Goal: Transaction & Acquisition: Purchase product/service

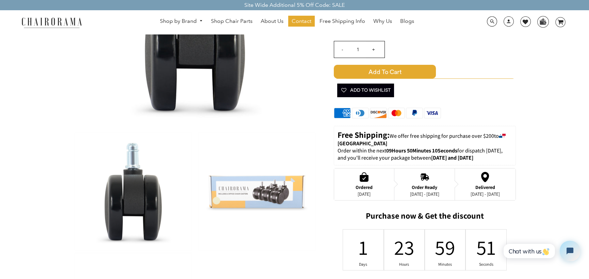
scroll to position [136, 0]
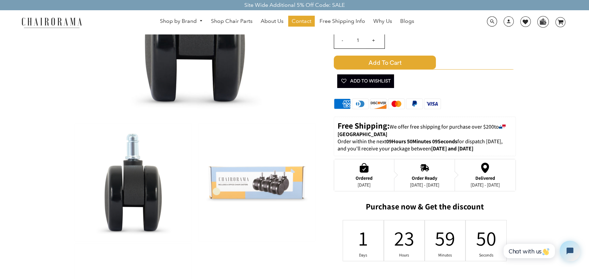
click at [262, 185] on img at bounding box center [257, 182] width 117 height 117
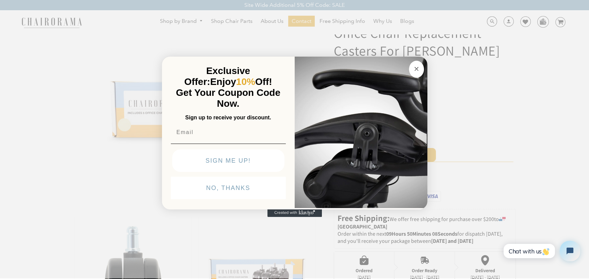
scroll to position [34, 0]
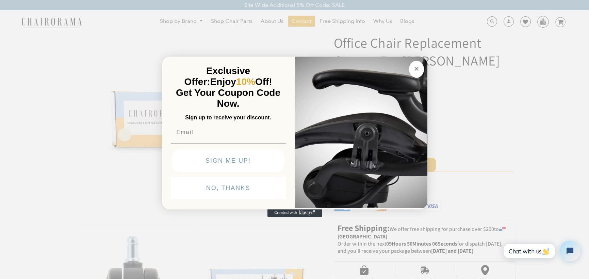
click at [422, 71] on button "Close dialog" at bounding box center [416, 69] width 15 height 17
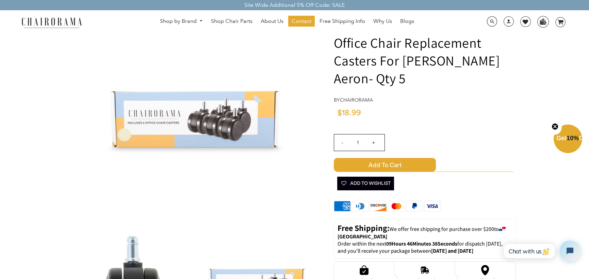
click at [503, 227] on span at bounding box center [502, 228] width 7 height 4
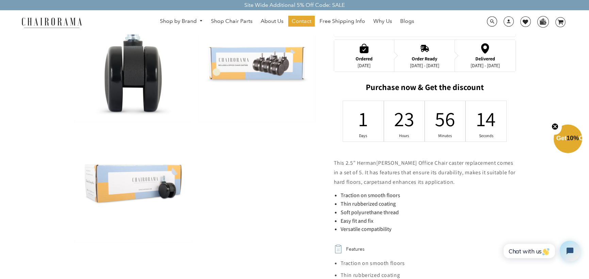
scroll to position [272, 0]
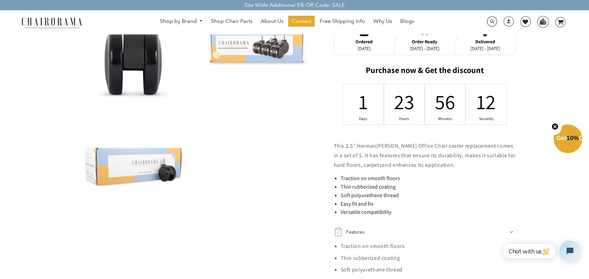
click at [415, 141] on p "This 2.5” H er man Miller Aeron Office Chair caster replacement comes in a set …" at bounding box center [425, 155] width 182 height 29
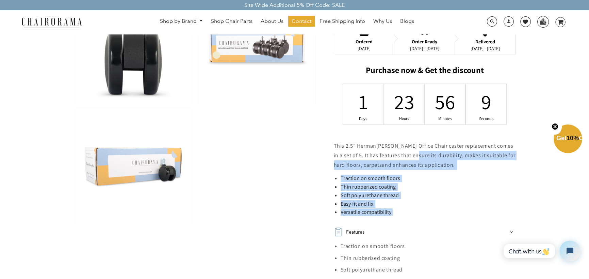
drag, startPoint x: 407, startPoint y: 153, endPoint x: 419, endPoint y: 212, distance: 60.4
click at [419, 212] on div "This 2.5” H er man Miller Aeron Office Chair caster replacement comes in a set …" at bounding box center [425, 178] width 182 height 75
click at [419, 212] on li "Versatile compatibility" at bounding box center [428, 211] width 175 height 7
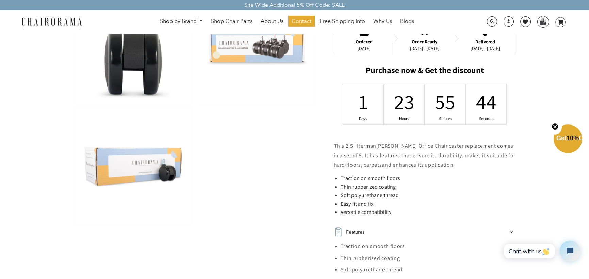
click at [329, 160] on div "Office Chair Replacement Casters For Herman Miller Aeron- Qty 5 by chairorama $…" at bounding box center [416, 59] width 199 height 563
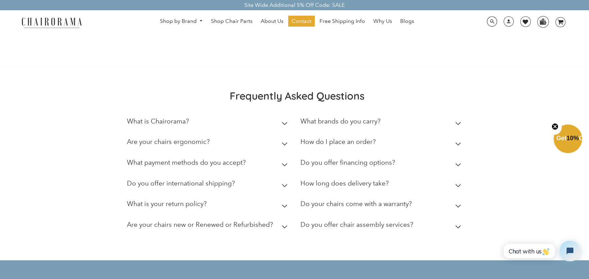
scroll to position [954, 0]
click at [178, 120] on h2 "What is Chairorama?" at bounding box center [158, 121] width 62 height 8
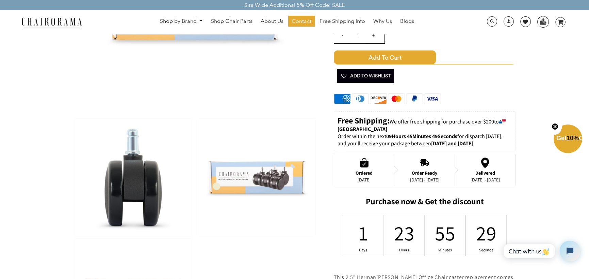
scroll to position [0, 0]
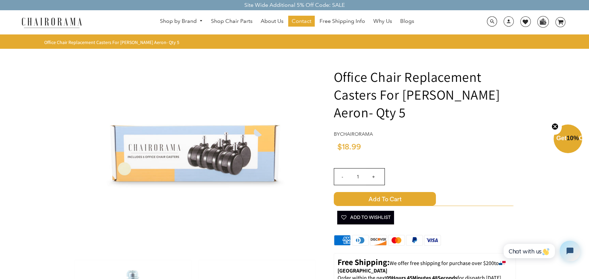
click at [363, 202] on span "Add to Cart" at bounding box center [385, 199] width 102 height 14
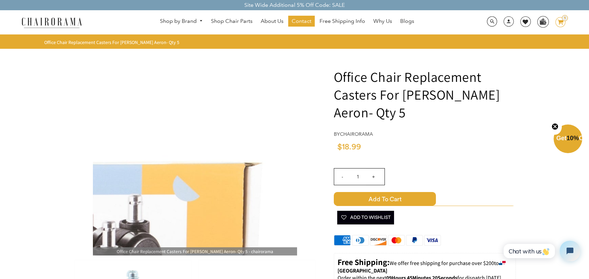
drag, startPoint x: 524, startPoint y: 66, endPoint x: 340, endPoint y: 152, distance: 203.5
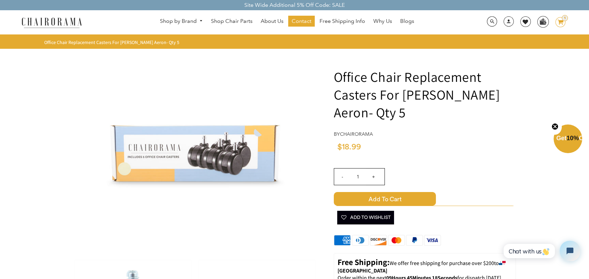
drag, startPoint x: 340, startPoint y: 152, endPoint x: 561, endPoint y: 15, distance: 260.6
click at [561, 15] on div "Shop by Brand Haworth Herman Miller Steelcase Knoll Human Scale" at bounding box center [294, 22] width 589 height 24
click at [561, 21] on icon at bounding box center [561, 22] width 6 height 5
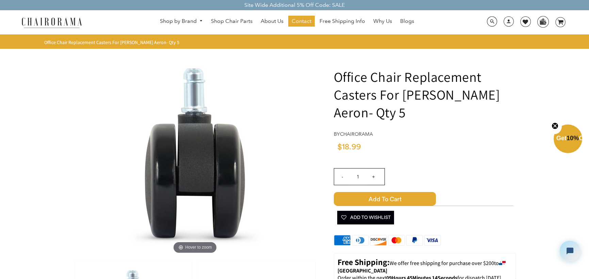
click at [579, 141] on span "10%" at bounding box center [573, 138] width 12 height 7
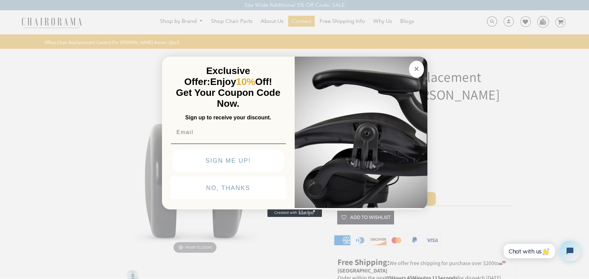
click at [209, 136] on div "POPUP Form" at bounding box center [228, 132] width 119 height 19
click at [209, 135] on input "Email" at bounding box center [228, 132] width 115 height 14
type input "linosam@gmail.com"
click at [219, 161] on button "SIGN ME UP!" at bounding box center [228, 160] width 112 height 22
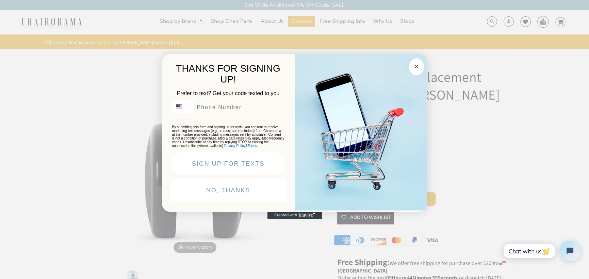
click at [420, 64] on circle "Close dialog" at bounding box center [417, 67] width 8 height 8
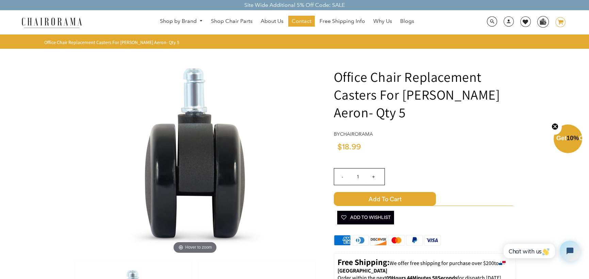
click at [564, 19] on icon "image/svg+xml Layer 1" at bounding box center [561, 22] width 10 height 11
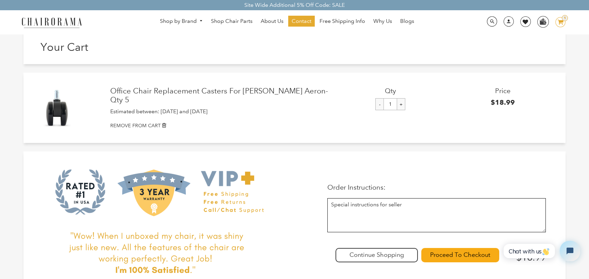
scroll to position [102, 0]
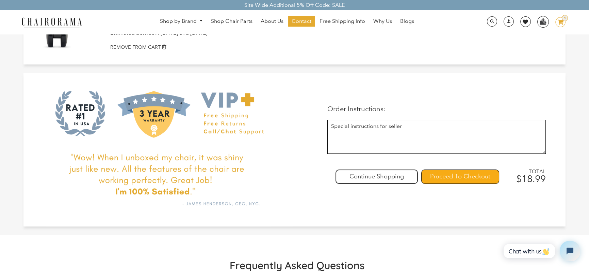
click at [483, 177] on input "Proceed To Checkout" at bounding box center [461, 176] width 78 height 14
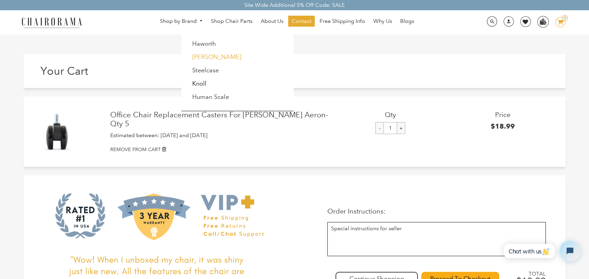
click at [206, 57] on link "[PERSON_NAME]" at bounding box center [216, 56] width 49 height 7
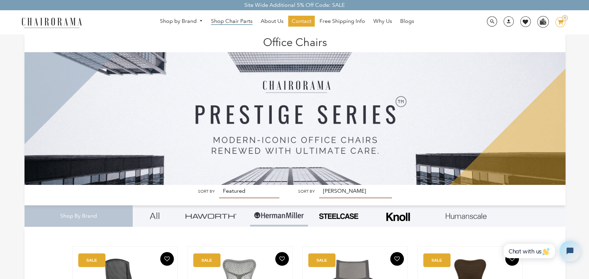
click at [226, 20] on span "Shop Chair Parts" at bounding box center [232, 21] width 42 height 7
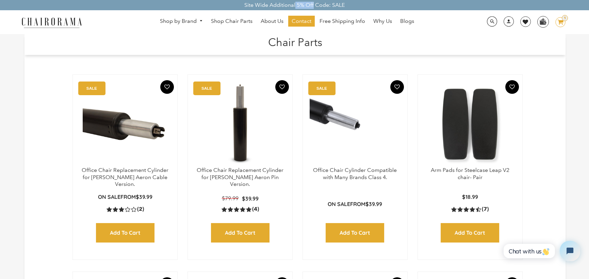
drag, startPoint x: 291, startPoint y: 5, endPoint x: 305, endPoint y: 6, distance: 14.7
click at [305, 6] on div "Site Wide Additional 5% Off Code: SALE" at bounding box center [294, 5] width 589 height 10
drag, startPoint x: 331, startPoint y: 6, endPoint x: 344, endPoint y: 3, distance: 13.5
click at [344, 3] on div "Site Wide Additional 5% Off Code: SALE" at bounding box center [294, 5] width 589 height 10
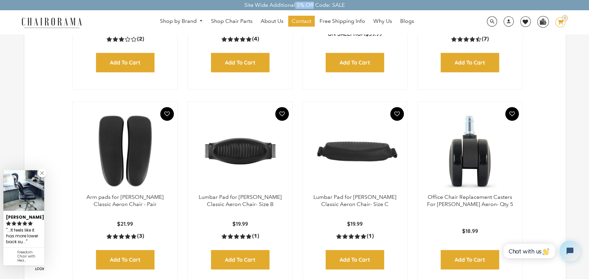
scroll to position [170, 0]
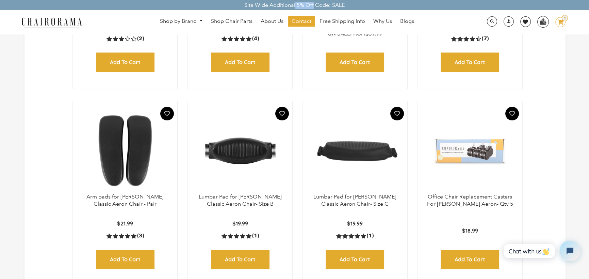
click at [444, 162] on img at bounding box center [470, 150] width 91 height 85
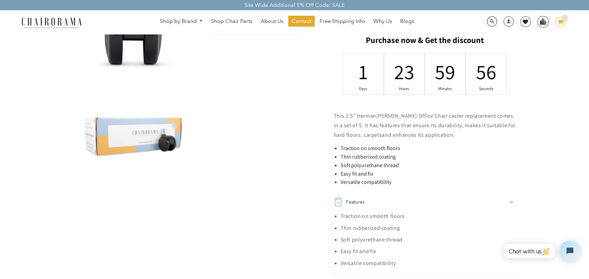
scroll to position [306, 0]
drag, startPoint x: 356, startPoint y: 119, endPoint x: 348, endPoint y: 116, distance: 8.5
click at [348, 116] on p "This 2.5” H er man [PERSON_NAME] Office Chair caster replacement comes in a set…" at bounding box center [425, 124] width 182 height 29
click at [348, 116] on span "This 2.5” H" at bounding box center [347, 114] width 27 height 7
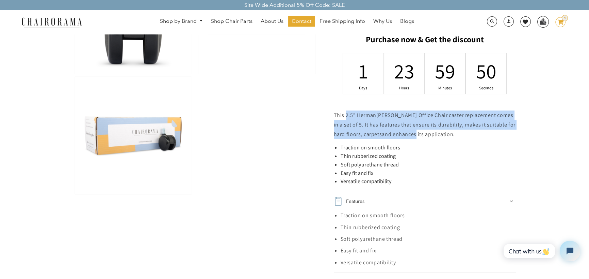
drag, startPoint x: 348, startPoint y: 116, endPoint x: 395, endPoint y: 138, distance: 52.3
click at [395, 138] on p "This 2.5” H er man [PERSON_NAME] Office Chair caster replacement comes in a set…" at bounding box center [425, 124] width 182 height 29
click at [395, 139] on p "This 2.5” H er man [PERSON_NAME] Office Chair caster replacement comes in a set…" at bounding box center [425, 124] width 182 height 29
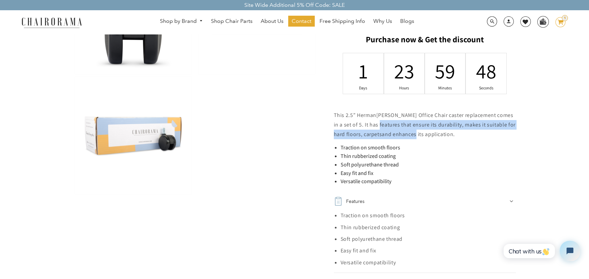
drag, startPoint x: 395, startPoint y: 139, endPoint x: 384, endPoint y: 121, distance: 20.9
click at [384, 121] on p "This 2.5” H er man [PERSON_NAME] Office Chair caster replacement comes in a set…" at bounding box center [425, 124] width 182 height 29
click at [384, 121] on span "[PERSON_NAME] Office Chair caster replacement comes in a set of 5. It has featu…" at bounding box center [424, 119] width 180 height 17
drag, startPoint x: 384, startPoint y: 121, endPoint x: 404, endPoint y: 154, distance: 38.7
click at [404, 154] on div "This 2.5” H er man [PERSON_NAME] Office Chair caster replacement comes in a set…" at bounding box center [425, 147] width 182 height 75
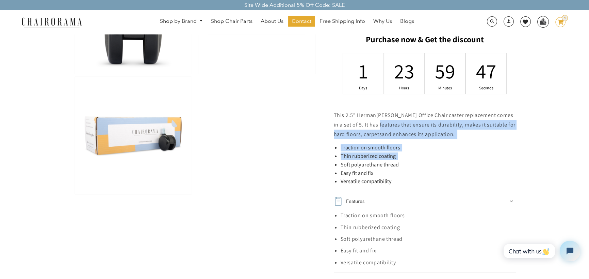
click at [404, 154] on li "Thin rubberized coating" at bounding box center [428, 156] width 175 height 7
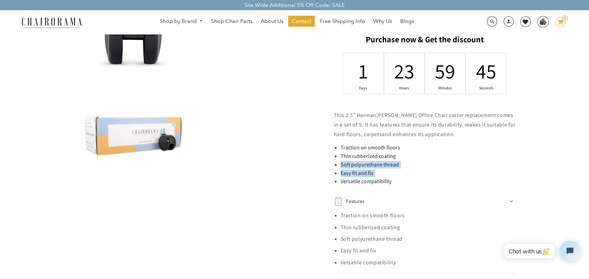
drag, startPoint x: 404, startPoint y: 154, endPoint x: 404, endPoint y: 171, distance: 16.3
click at [404, 171] on ul "Traction on smooth floors Thin rubberized coating Soft polyurethane thread Easy…" at bounding box center [428, 164] width 175 height 41
click at [404, 171] on li "Easy fit and fix" at bounding box center [428, 173] width 175 height 7
drag, startPoint x: 404, startPoint y: 171, endPoint x: 404, endPoint y: 178, distance: 7.2
click at [404, 178] on ul "Traction on smooth floors Thin rubberized coating Soft polyurethane thread Easy…" at bounding box center [428, 164] width 175 height 41
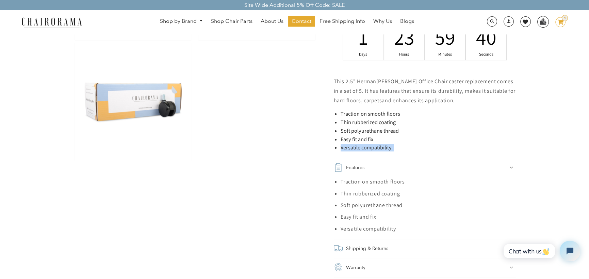
scroll to position [341, 0]
drag, startPoint x: 377, startPoint y: 190, endPoint x: 377, endPoint y: 201, distance: 10.9
click at [377, 201] on ul "Traction on smooth floors Thin rubberized coating Soft polyurethane thread Easy…" at bounding box center [428, 204] width 175 height 57
click at [377, 201] on span "Soft polyurethane thread" at bounding box center [372, 204] width 62 height 7
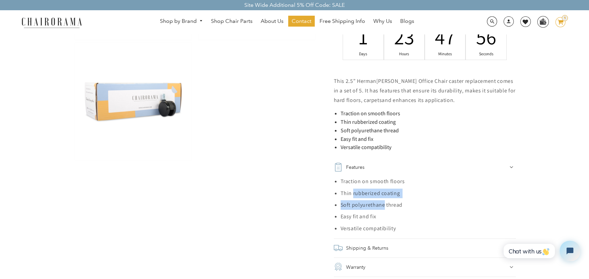
drag, startPoint x: 377, startPoint y: 201, endPoint x: 362, endPoint y: 194, distance: 16.0
click at [362, 194] on ul "Traction on smooth floors Thin rubberized coating Soft polyurethane thread Easy…" at bounding box center [428, 204] width 175 height 57
click at [362, 194] on span "Thin rubberized coating" at bounding box center [371, 192] width 60 height 7
drag, startPoint x: 362, startPoint y: 194, endPoint x: 363, endPoint y: 222, distance: 28.3
click at [363, 222] on ul "Traction on smooth floors Thin rubberized coating Soft polyurethane thread Easy…" at bounding box center [428, 204] width 175 height 57
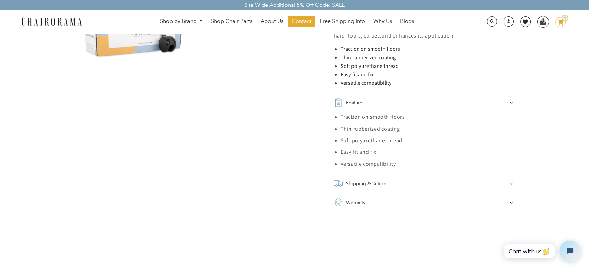
scroll to position [409, 0]
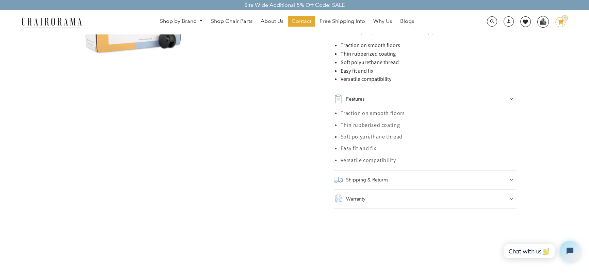
click at [365, 177] on h2 "Shipping & Returns" at bounding box center [367, 180] width 42 height 10
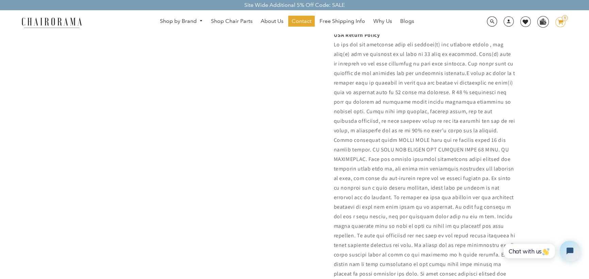
scroll to position [375, 0]
